Goal: Task Accomplishment & Management: Complete application form

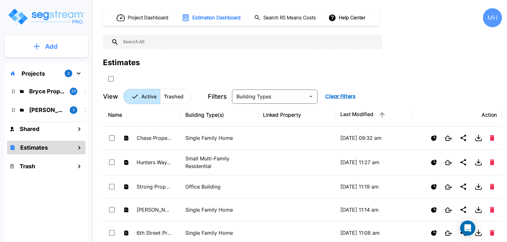
click at [44, 47] on button "Add" at bounding box center [46, 46] width 84 height 18
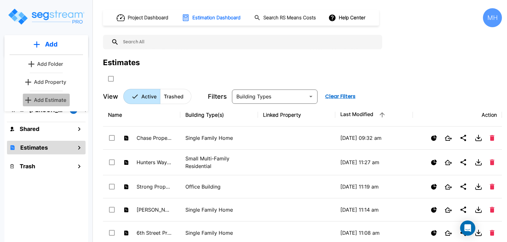
click at [55, 100] on p "Add Estimate" at bounding box center [50, 100] width 32 height 8
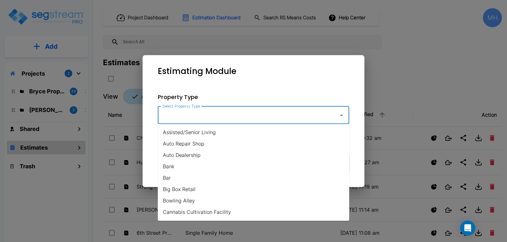
click at [262, 114] on input "Select Property Type" at bounding box center [247, 115] width 172 height 12
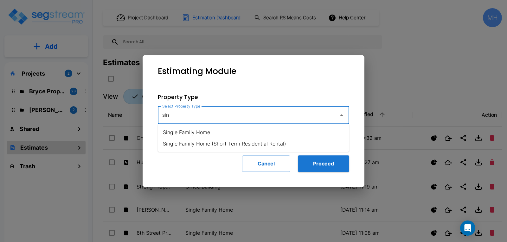
click at [254, 143] on li "Single Family Home (Short Term Residential Rental)" at bounding box center [253, 143] width 191 height 11
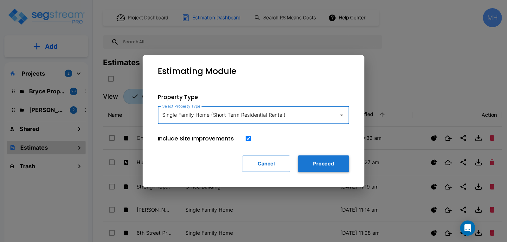
type input "Single Family Home (Short Term Residential Rental)"
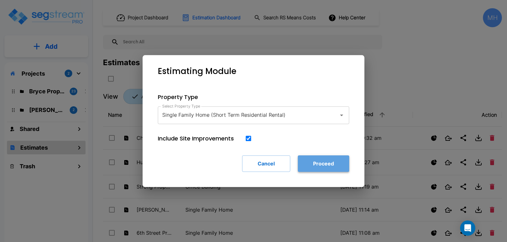
click at [318, 162] on button "Proceed" at bounding box center [323, 164] width 51 height 16
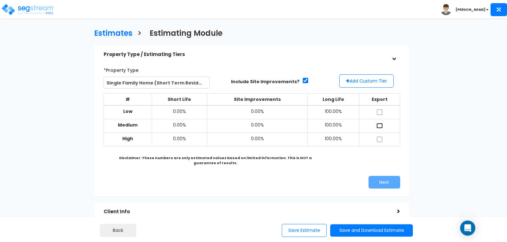
click at [378, 125] on input "checkbox" at bounding box center [379, 125] width 6 height 5
checkbox input "true"
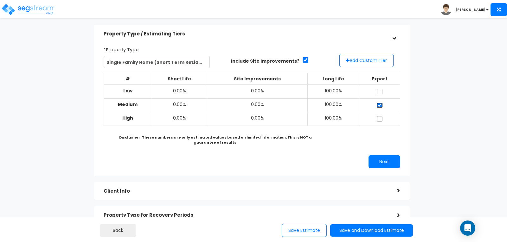
scroll to position [32, 0]
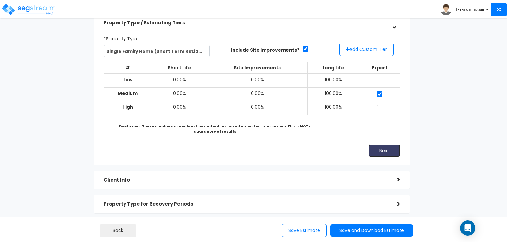
click at [377, 149] on button "Next" at bounding box center [384, 150] width 32 height 13
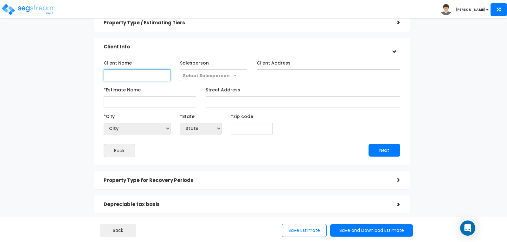
click at [156, 73] on input "Client Name" at bounding box center [137, 75] width 67 height 12
type input "Casey Noris"
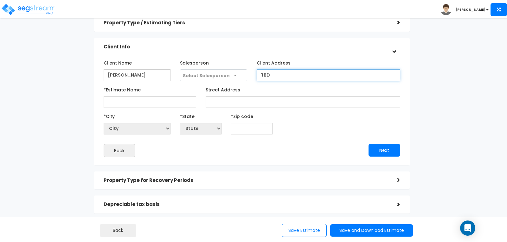
type input "TBD"
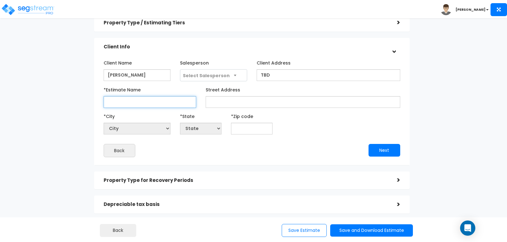
click at [179, 101] on input "*Estimate Name" at bounding box center [150, 102] width 92 height 12
type input "Dunkle Creek Property"
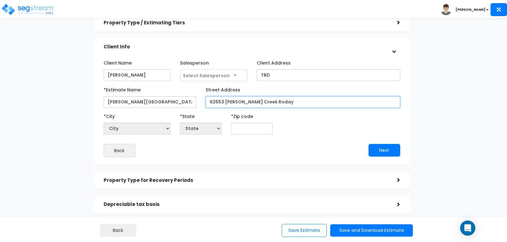
type input "62553 Dunkle Creek Roday"
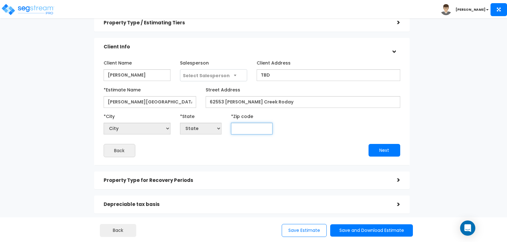
select select "National Average"
type input "45"
select select "KY"
type input "456"
select select "OH"
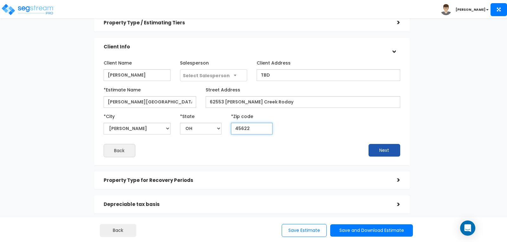
type input "45622"
click at [384, 151] on button "Next" at bounding box center [384, 150] width 32 height 13
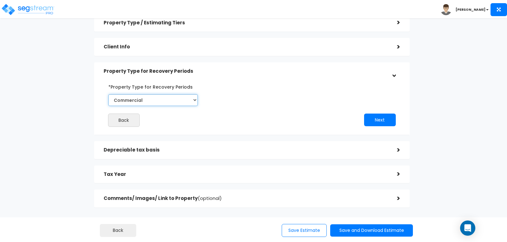
click at [193, 98] on select "Commercial Residential" at bounding box center [152, 100] width 89 height 12
select select "Residential"
click at [108, 94] on select "Commercial Residential" at bounding box center [152, 100] width 89 height 12
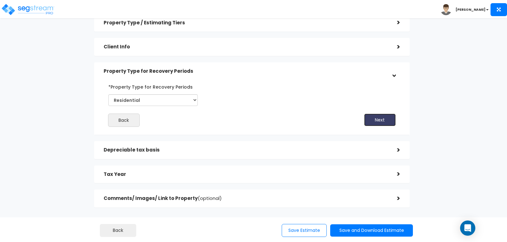
click at [371, 120] on button "Next" at bounding box center [380, 120] width 32 height 13
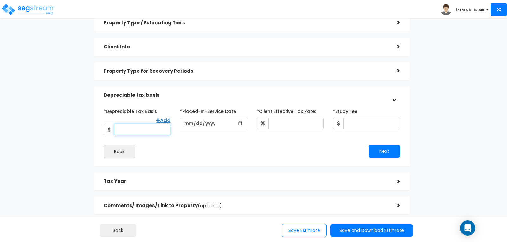
click at [150, 126] on input "*Depreciable Tax Basis" at bounding box center [142, 130] width 56 height 12
type input "345,000"
type input "[DATE]"
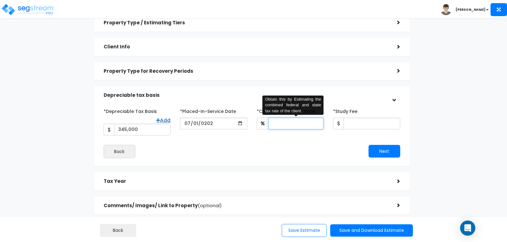
click at [286, 121] on input "*Client Effective Tax Rate:" at bounding box center [295, 124] width 55 height 12
type input "30"
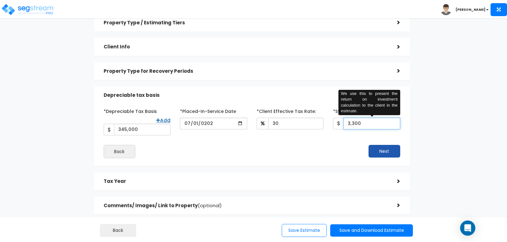
type input "3,300"
click at [377, 145] on button "Next" at bounding box center [384, 151] width 32 height 13
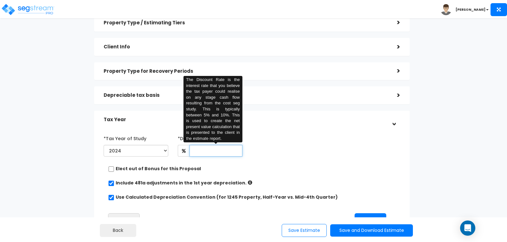
click at [219, 154] on input "text" at bounding box center [215, 151] width 53 height 12
type input "8"
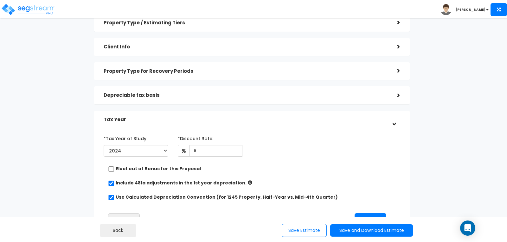
click at [302, 141] on div "*Tax Year of Study 2024 2025 2026 Prior Accumulated Depreciation" at bounding box center [247, 146] width 296 height 26
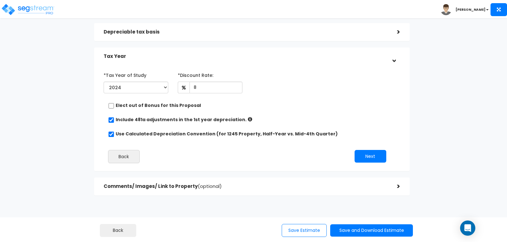
scroll to position [103, 0]
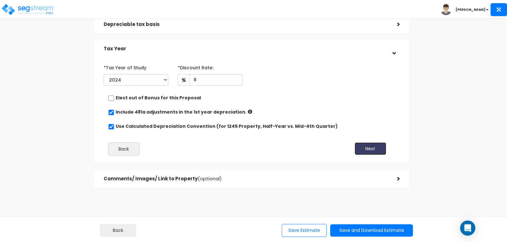
click at [366, 148] on button "Next" at bounding box center [370, 149] width 32 height 13
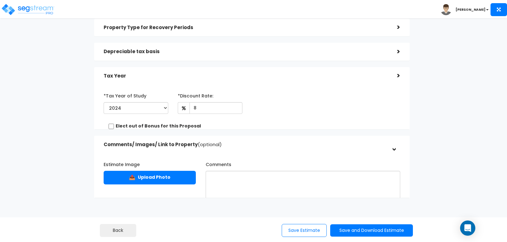
scroll to position [74, 0]
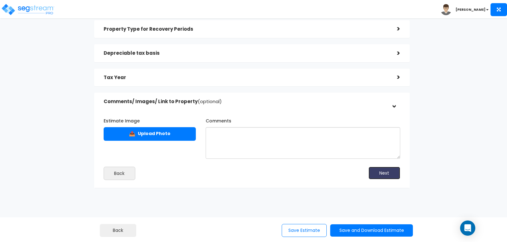
click at [383, 173] on button "Next" at bounding box center [384, 173] width 32 height 13
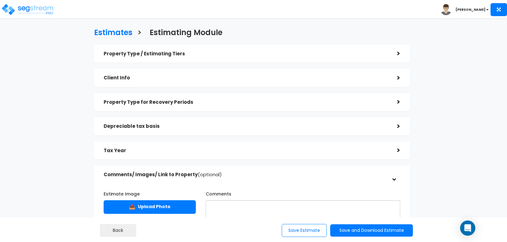
scroll to position [0, 0]
click at [397, 102] on div ">" at bounding box center [393, 103] width 13 height 10
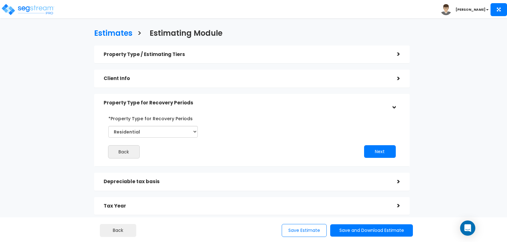
click at [444, 132] on div "Estimates > Estimating Module Property Type / Estimating Tiers > *Property Type…" at bounding box center [252, 135] width 414 height 315
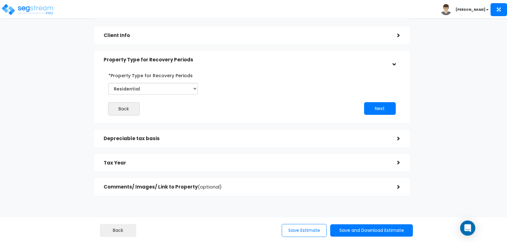
scroll to position [51, 0]
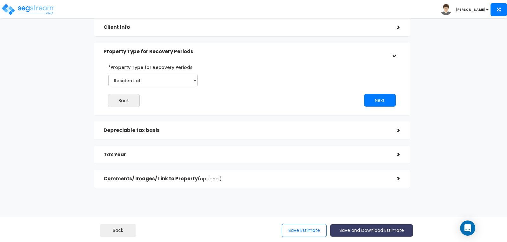
click at [349, 230] on button "Save and Download Estimate" at bounding box center [371, 231] width 83 height 12
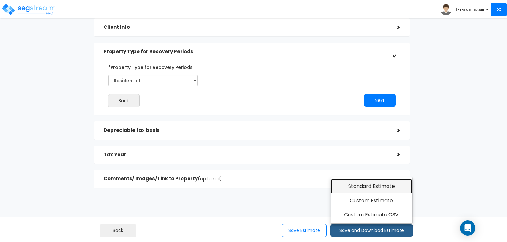
click at [353, 188] on link "Standard Estimate" at bounding box center [371, 186] width 81 height 15
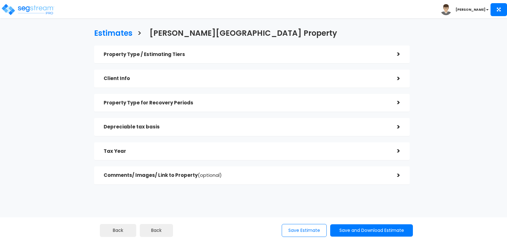
checkbox input "true"
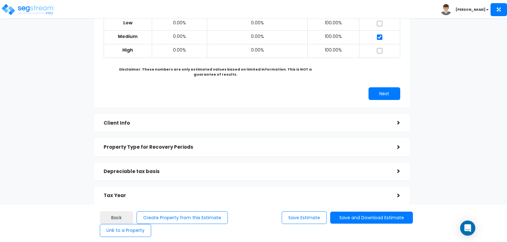
scroll to position [95, 0]
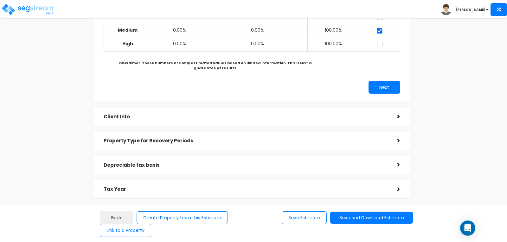
click at [398, 140] on div ">" at bounding box center [393, 141] width 13 height 10
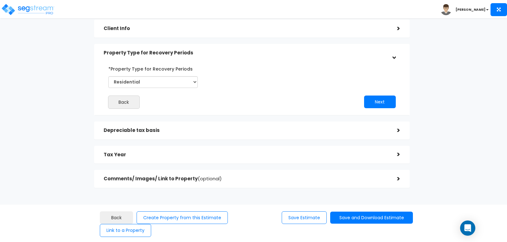
scroll to position [51, 0]
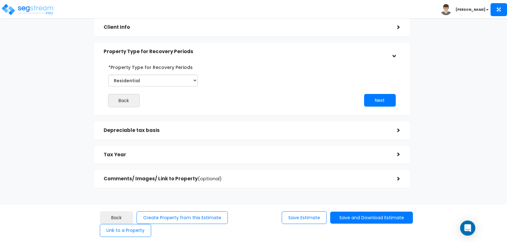
click at [440, 149] on div "Estimates > Dunkle Creek Property Property Type / Estimating Tiers > *Property …" at bounding box center [252, 84] width 414 height 315
click at [476, 10] on b "[PERSON_NAME]" at bounding box center [470, 9] width 30 height 5
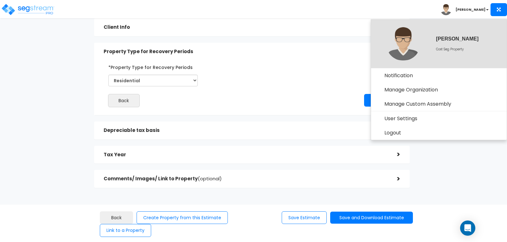
click at [476, 10] on b "[PERSON_NAME]" at bounding box center [470, 9] width 30 height 5
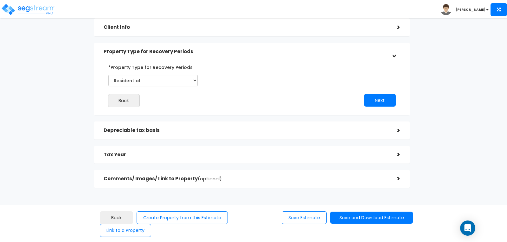
click at [396, 154] on div ">" at bounding box center [393, 155] width 13 height 10
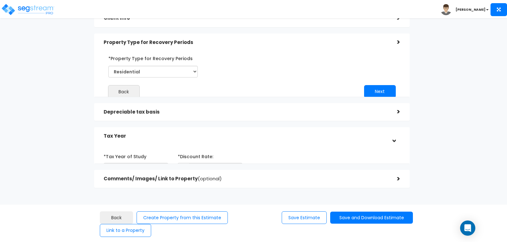
scroll to position [61, 0]
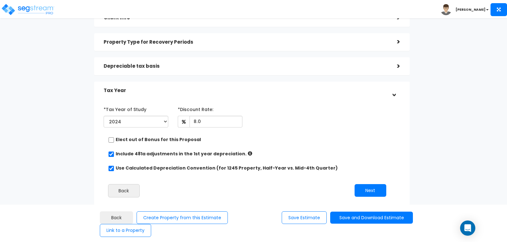
click at [438, 155] on div "Estimates > Dunkle Creek Property Property Type / Estimating Tiers > *Property …" at bounding box center [252, 100] width 414 height 367
click at [377, 187] on button "Next" at bounding box center [370, 190] width 32 height 13
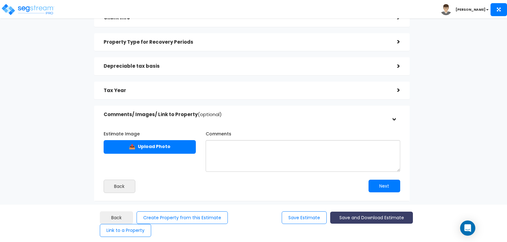
click at [365, 216] on button "Save and Download Estimate" at bounding box center [371, 218] width 83 height 12
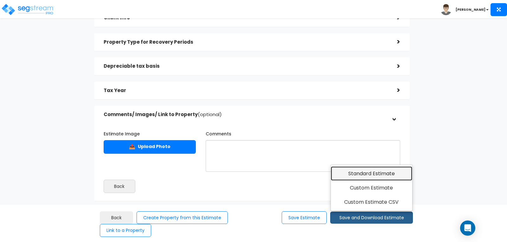
click at [371, 174] on link "Standard Estimate" at bounding box center [371, 174] width 81 height 15
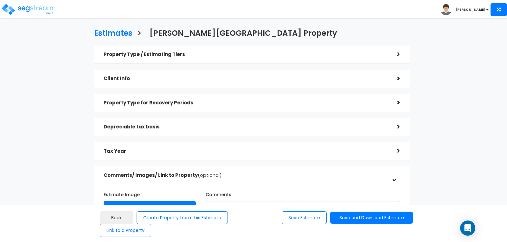
scroll to position [61, 0]
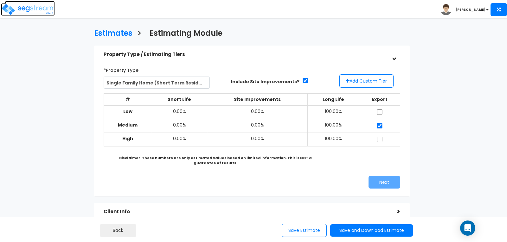
click at [45, 6] on img at bounding box center [28, 9] width 54 height 13
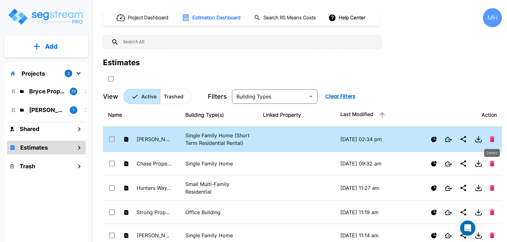
click at [493, 138] on icon "Delete" at bounding box center [492, 140] width 4 height 6
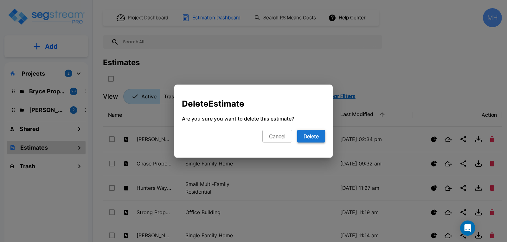
click at [314, 137] on button "Delete" at bounding box center [311, 136] width 28 height 13
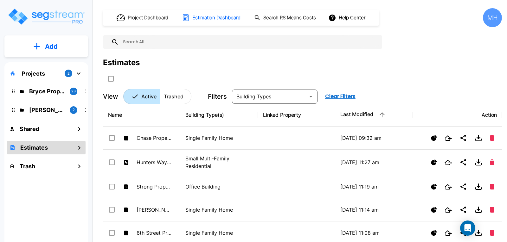
click at [41, 147] on h1 "Estimates" at bounding box center [34, 147] width 28 height 9
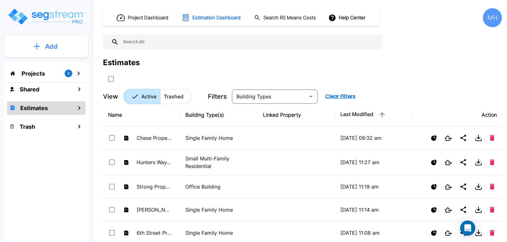
click at [47, 44] on p "Add" at bounding box center [51, 47] width 13 height 10
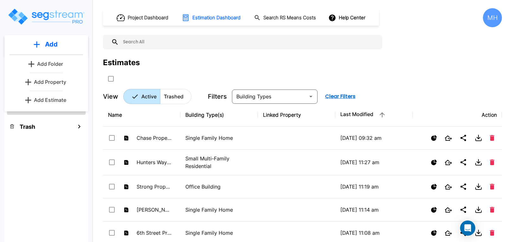
click at [55, 98] on p "Add Estimate" at bounding box center [50, 100] width 32 height 8
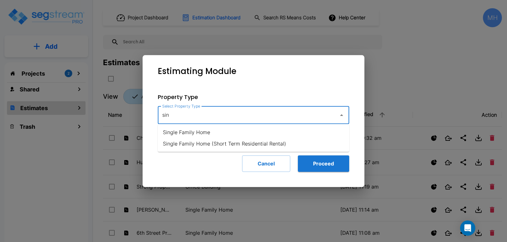
click at [196, 129] on li "Single Family Home" at bounding box center [253, 132] width 191 height 11
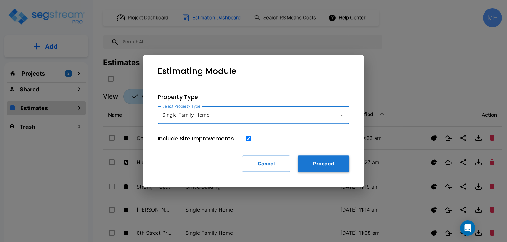
type input "Single Family Home"
click at [315, 163] on button "Proceed" at bounding box center [323, 164] width 51 height 16
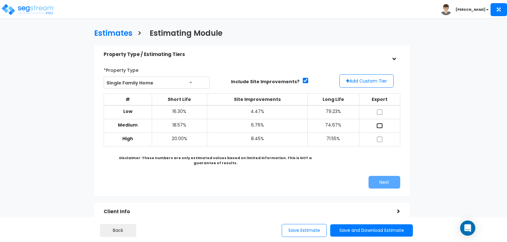
click at [379, 124] on input "checkbox" at bounding box center [379, 125] width 6 height 5
checkbox input "true"
click at [378, 178] on button "Next" at bounding box center [384, 182] width 32 height 13
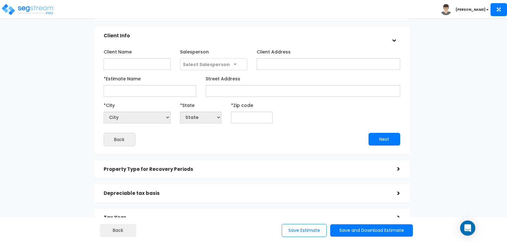
scroll to position [32, 0]
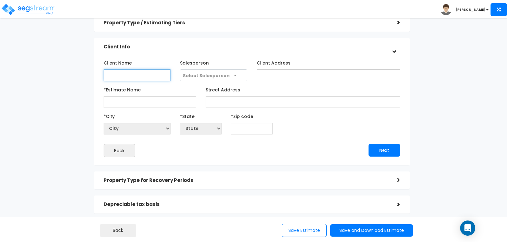
click at [121, 73] on input "Client Name" at bounding box center [137, 75] width 67 height 12
click at [118, 75] on input "C" at bounding box center [137, 75] width 67 height 12
type input "[PERSON_NAME]"
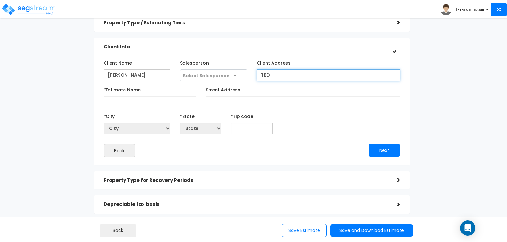
type input "TBD"
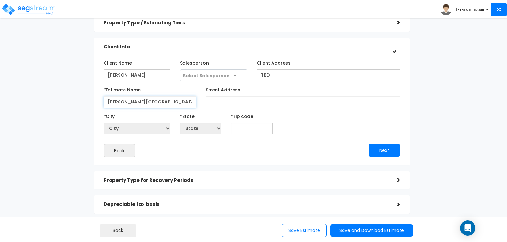
type input "[PERSON_NAME][GEOGRAPHIC_DATA]"
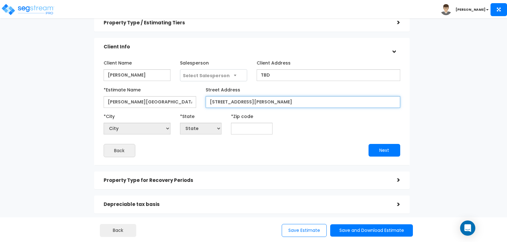
type input "[STREET_ADDRESS][PERSON_NAME]"
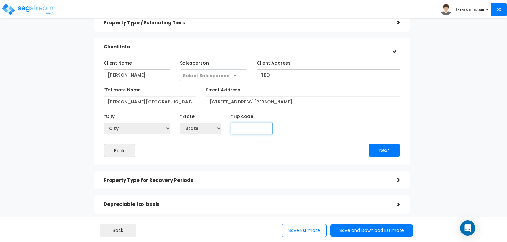
select select "National Average"
type input "45"
select select "KY"
type input "456"
select select "OH"
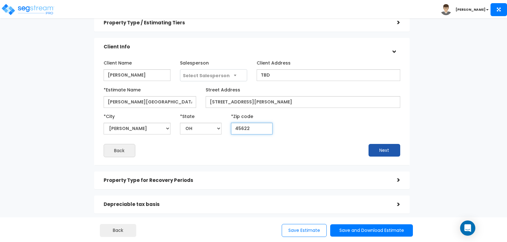
type input "45622"
click at [382, 150] on button "Next" at bounding box center [384, 150] width 32 height 13
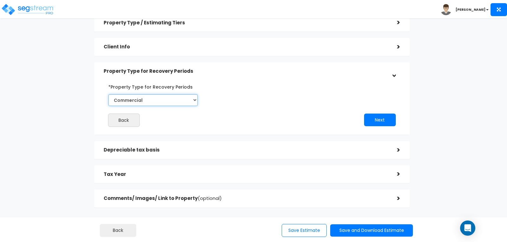
click at [194, 98] on select "Commercial Residential" at bounding box center [152, 100] width 89 height 12
select select "Residential"
click at [108, 94] on select "Commercial Residential" at bounding box center [152, 100] width 89 height 12
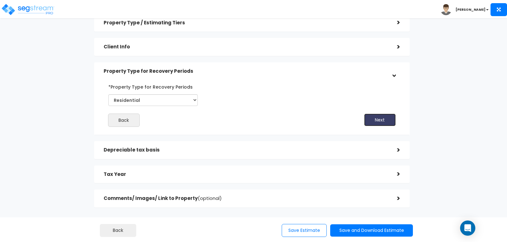
click at [376, 116] on button "Next" at bounding box center [380, 120] width 32 height 13
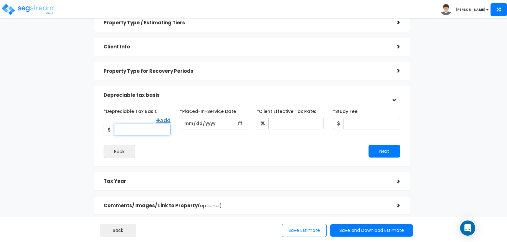
click at [160, 124] on input "*Depreciable Tax Basis" at bounding box center [142, 130] width 56 height 12
type input "345,000"
type input "[DATE]"
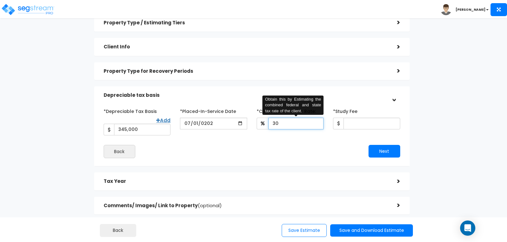
type input "30"
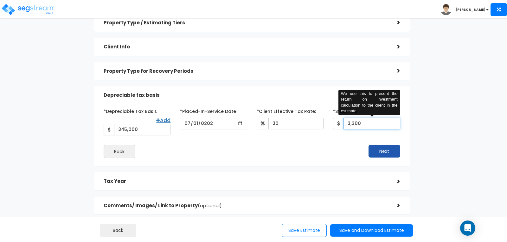
type input "3,300"
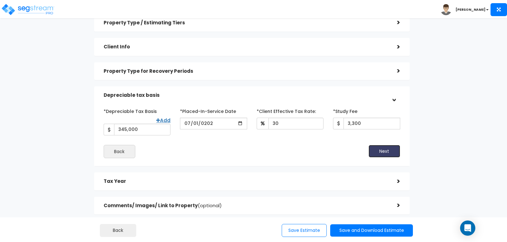
click at [379, 145] on button "Next" at bounding box center [384, 151] width 32 height 13
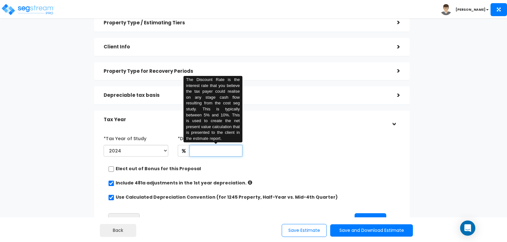
click at [221, 152] on input "text" at bounding box center [215, 151] width 53 height 12
type input "8"
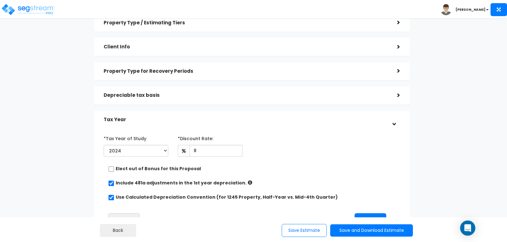
click at [286, 142] on div "*Tax Year of Study 2024 2025 2026 Prior Accumulated Depreciation" at bounding box center [247, 146] width 296 height 26
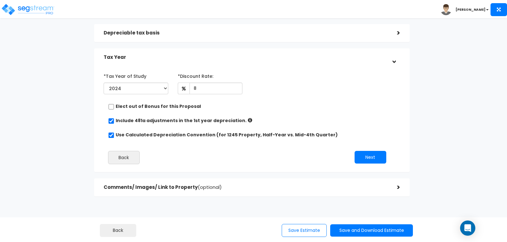
scroll to position [95, 0]
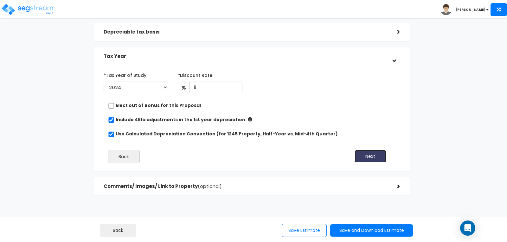
click at [362, 155] on button "Next" at bounding box center [370, 156] width 32 height 13
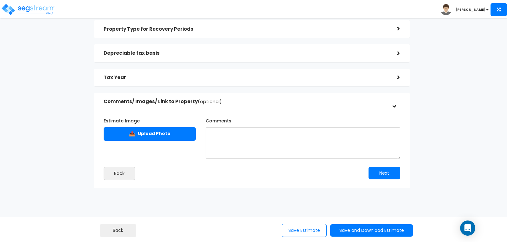
scroll to position [74, 0]
click at [364, 229] on button "Save and Download Estimate" at bounding box center [371, 231] width 83 height 12
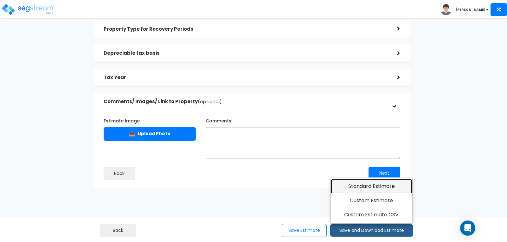
click at [360, 183] on link "Standard Estimate" at bounding box center [371, 186] width 81 height 15
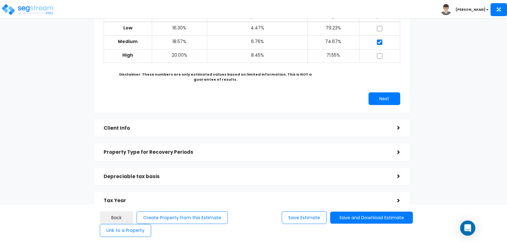
scroll to position [95, 0]
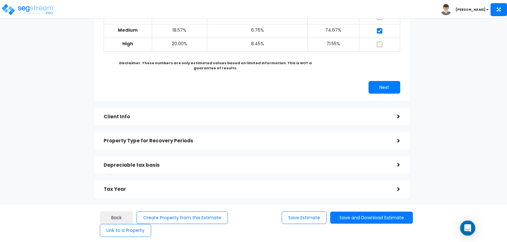
click at [394, 140] on div ">" at bounding box center [393, 141] width 13 height 10
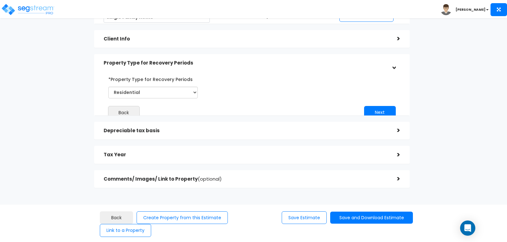
scroll to position [51, 0]
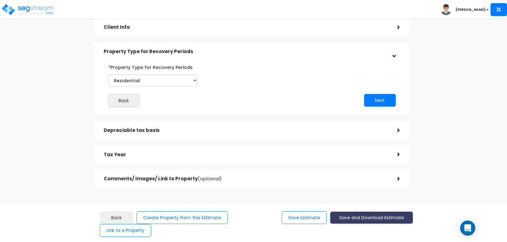
click at [353, 218] on button "Save and Download Estimate" at bounding box center [371, 218] width 83 height 12
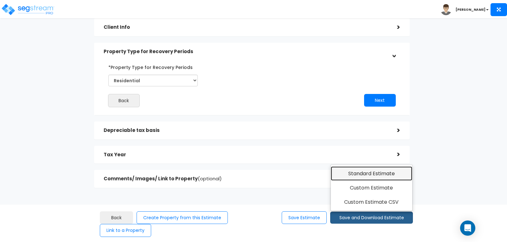
click at [358, 174] on link "Standard Estimate" at bounding box center [371, 174] width 81 height 15
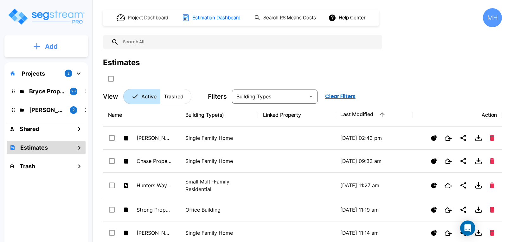
click at [57, 43] on p "Add" at bounding box center [51, 47] width 13 height 10
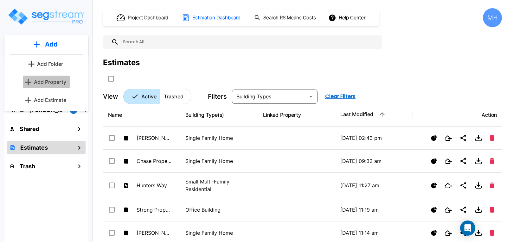
click at [52, 82] on p "Add Property" at bounding box center [50, 82] width 32 height 8
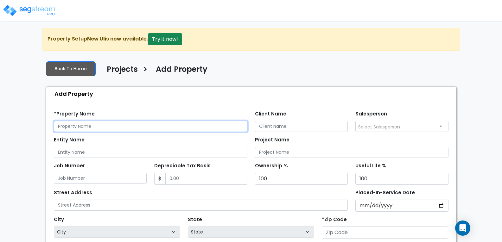
click at [127, 124] on input "text" at bounding box center [151, 126] width 194 height 11
type input "[PERSON_NAME] Residence"
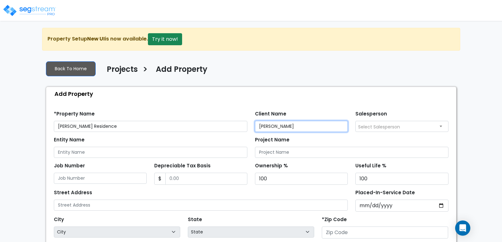
type input "[PERSON_NAME]"
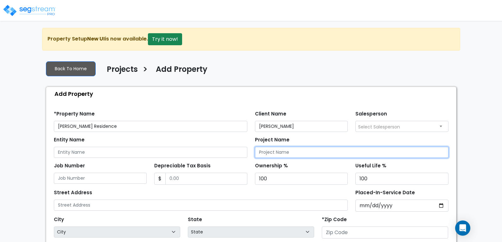
type input "N"
type input "[PERSON_NAME] STR"
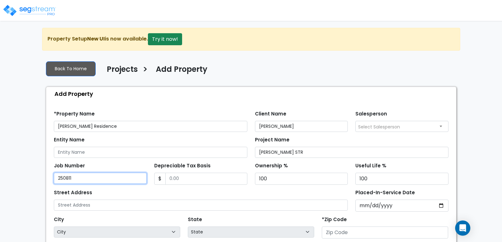
type input "250811"
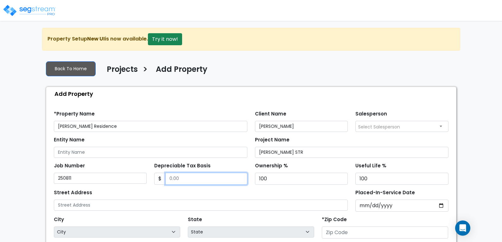
click at [188, 177] on input "Depreciable Tax Basis" at bounding box center [206, 179] width 82 height 12
type input "345,000"
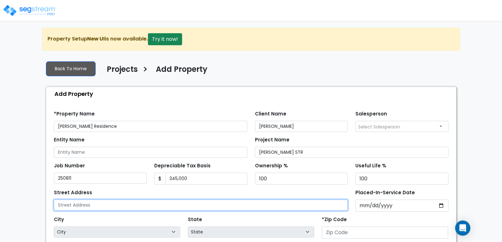
click at [132, 206] on input "text" at bounding box center [201, 205] width 294 height 11
type input "[GEOGRAPHIC_DATA][PERSON_NAME]"
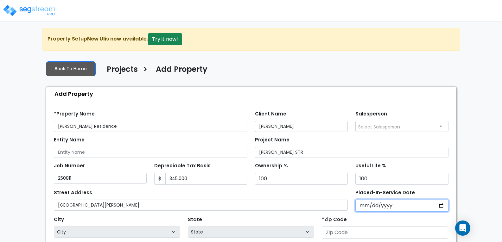
type input "0002-07-01"
select select "2"
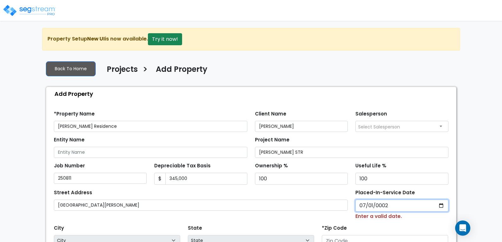
type input "0020-07-01"
select select "20"
type input "0202-07-01"
select select "202"
type input "[DATE]"
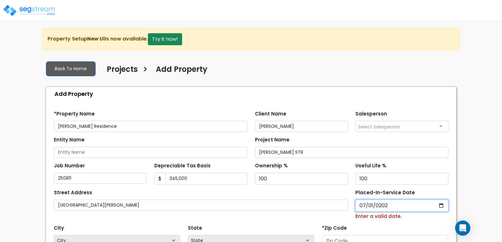
select select "2024"
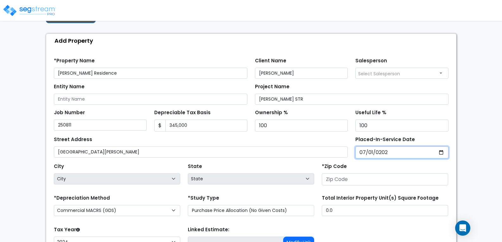
scroll to position [63, 0]
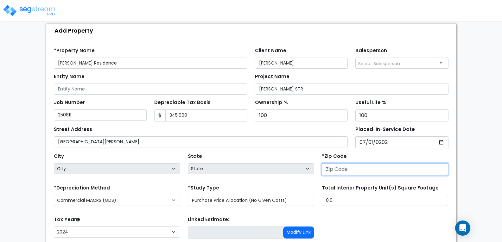
click at [356, 168] on input "number" at bounding box center [385, 169] width 126 height 12
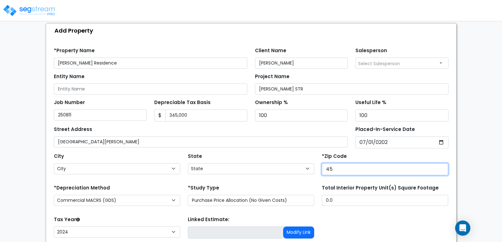
type input "456"
select select "OH"
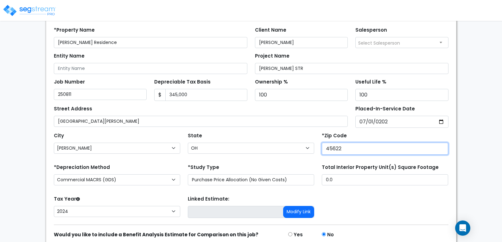
scroll to position [95, 0]
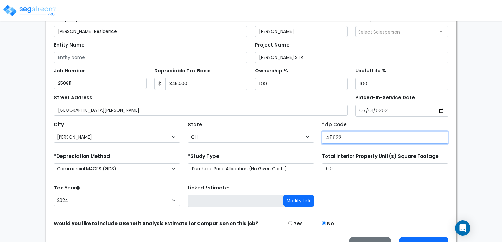
type input "45622"
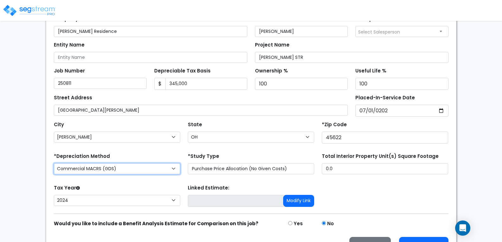
click at [174, 168] on select "Commercial MACRS (GDS) Residential Rental MACRS (GDS) Commercial MACRS (GDS) QIP" at bounding box center [117, 168] width 126 height 11
select select "RRM(_37"
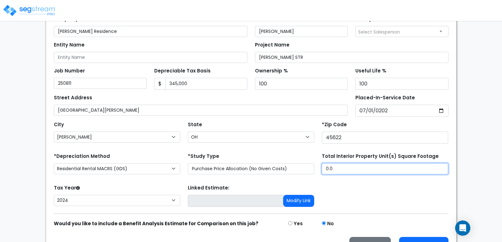
click at [342, 168] on input "0.0" at bounding box center [385, 168] width 126 height 11
type input "."
type input "1,500"
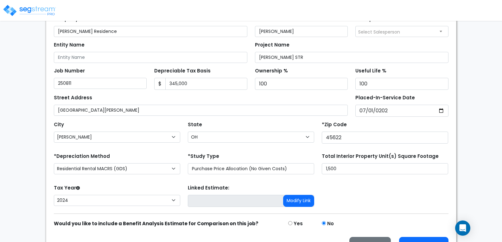
click at [353, 191] on div "Tax Year Please Enter The Placed In Service Date First. 2026 2025 2024 Prior Ye…" at bounding box center [251, 195] width 402 height 25
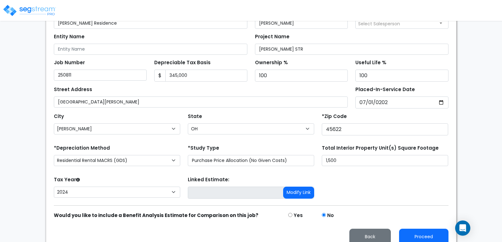
scroll to position [111, 0]
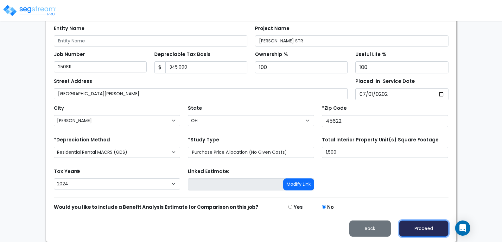
click at [413, 225] on button "Proceed" at bounding box center [423, 229] width 49 height 16
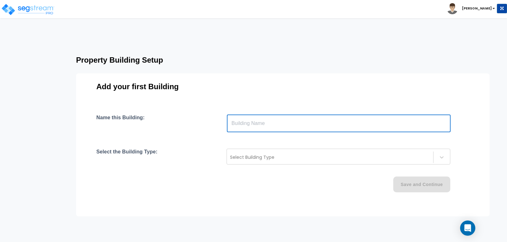
click at [284, 123] on input "text" at bounding box center [339, 124] width 224 height 18
type input "[PERSON_NAME] Property"
click at [299, 152] on div "Select Building Type" at bounding box center [338, 157] width 224 height 16
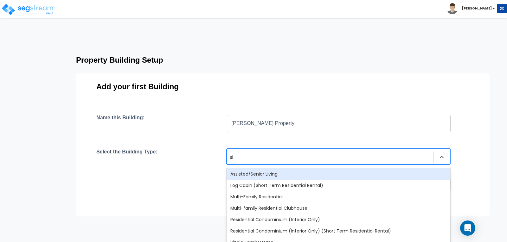
type input "sin"
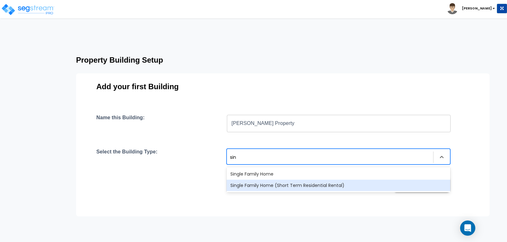
click at [291, 184] on div "Single Family Home (Short Term Residential Rental)" at bounding box center [338, 185] width 224 height 11
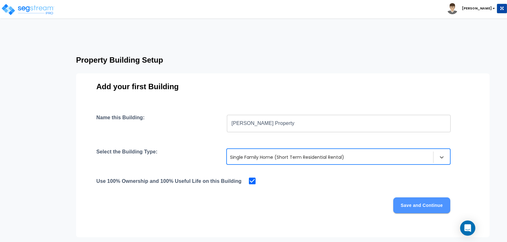
click at [415, 206] on button "Save and Continue" at bounding box center [421, 206] width 57 height 16
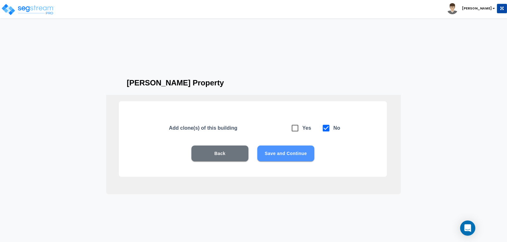
click at [292, 155] on button "Save and Continue" at bounding box center [285, 154] width 57 height 16
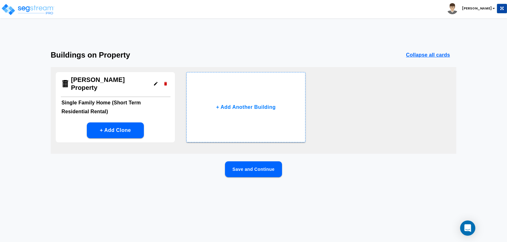
click at [260, 168] on button "Save and Continue" at bounding box center [253, 170] width 57 height 16
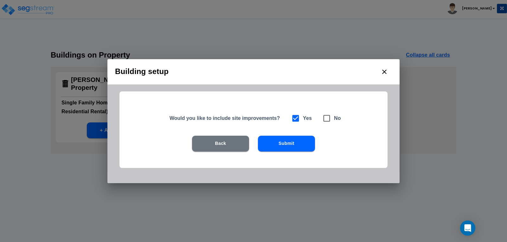
click at [284, 144] on button "Submit" at bounding box center [286, 144] width 57 height 16
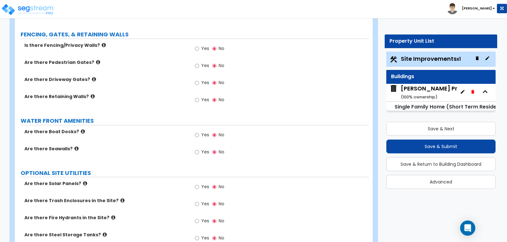
scroll to position [772, 0]
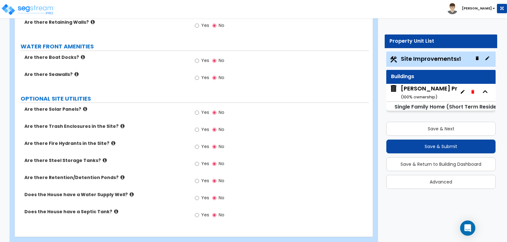
click at [415, 87] on div "Dunkle Property ( 100 % ownership)" at bounding box center [439, 93] width 76 height 16
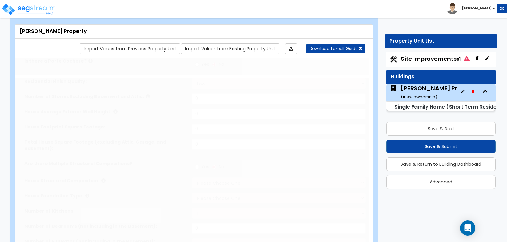
type input "1"
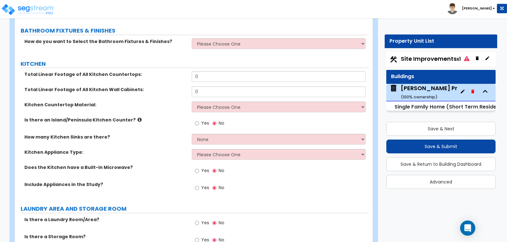
scroll to position [1280, 0]
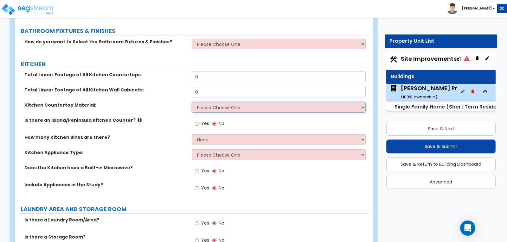
click at [362, 102] on select "Please Choose One Plastic Laminate Solid Surface Stone Quartz Marble Tile Wood …" at bounding box center [279, 107] width 174 height 11
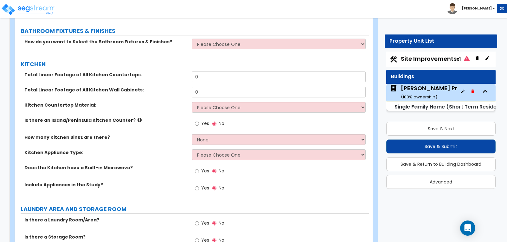
click at [312, 182] on div "Yes No" at bounding box center [280, 190] width 177 height 17
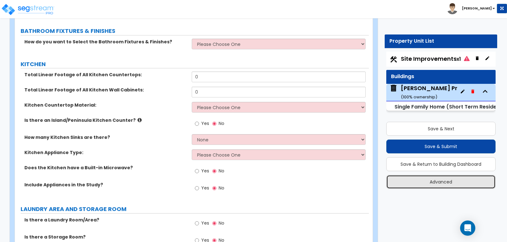
click at [445, 179] on button "Advanced" at bounding box center [440, 182] width 109 height 14
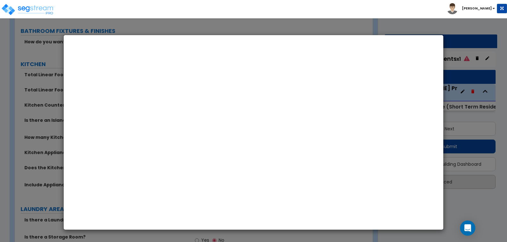
select select "OH"
select select "2024"
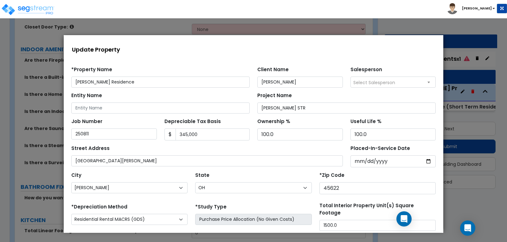
scroll to position [1121, 0]
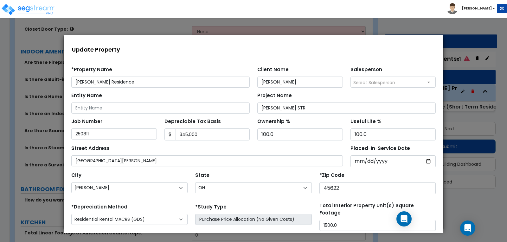
click at [470, 199] on div at bounding box center [253, 133] width 507 height 217
click at [397, 23] on div at bounding box center [253, 121] width 507 height 242
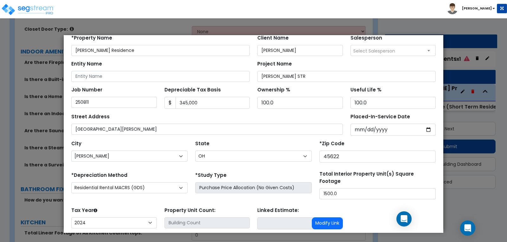
scroll to position [76, 0]
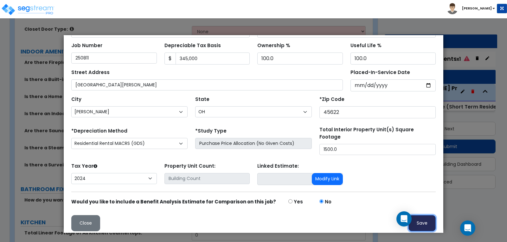
click at [411, 219] on button "Save" at bounding box center [421, 223] width 27 height 16
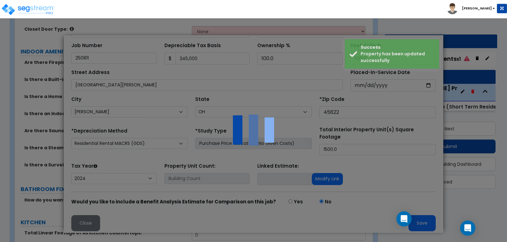
scroll to position [0, 0]
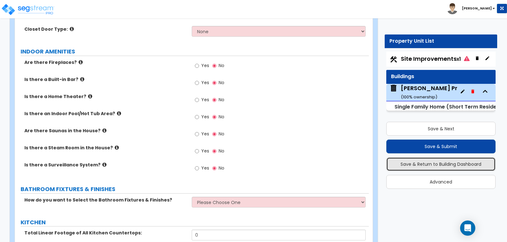
click at [412, 164] on button "Save & Return to Building Dashboard" at bounding box center [440, 164] width 109 height 14
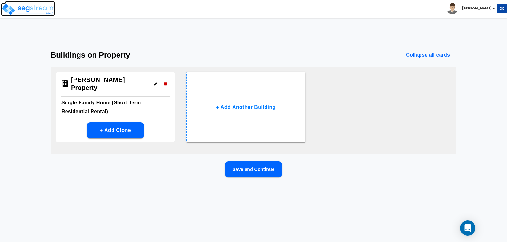
click at [40, 6] on img at bounding box center [28, 9] width 54 height 13
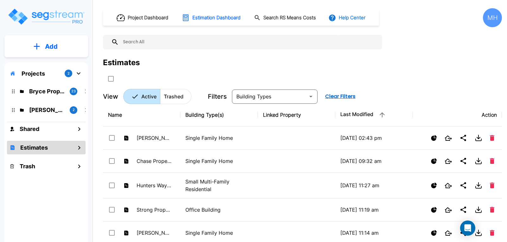
click at [355, 20] on button "Help Center" at bounding box center [347, 18] width 41 height 12
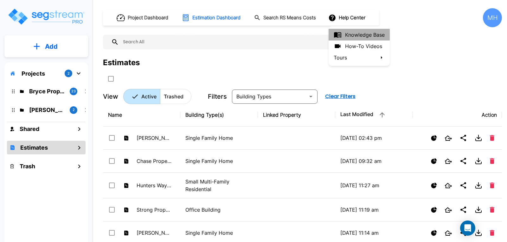
click at [350, 33] on link "Knowledge Base" at bounding box center [358, 35] width 61 height 12
